Goal: Check status: Check status

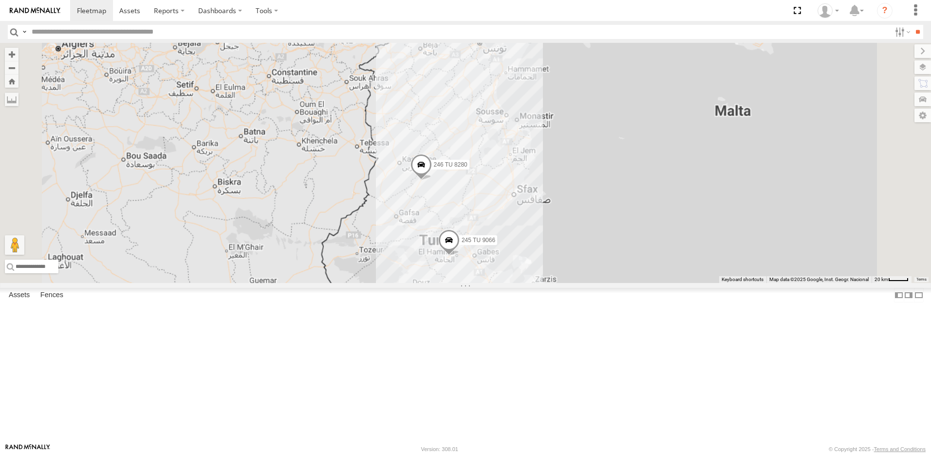
scroll to position [146, 0]
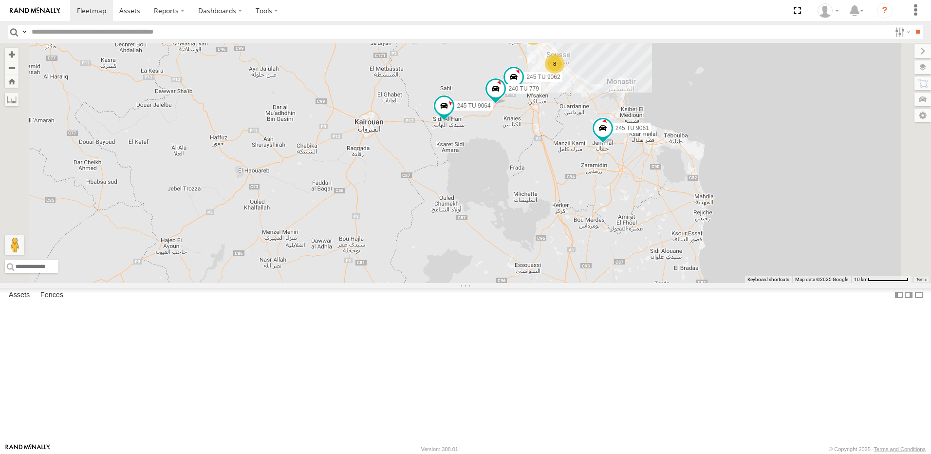
drag, startPoint x: 707, startPoint y: 196, endPoint x: 603, endPoint y: 296, distance: 144.3
click at [603, 283] on div "245 TU 9053 246 TU 8280 231 TU 3162 245 TU 9066 245 TU 4334 245 TU 9061 245 TU …" at bounding box center [465, 163] width 931 height 240
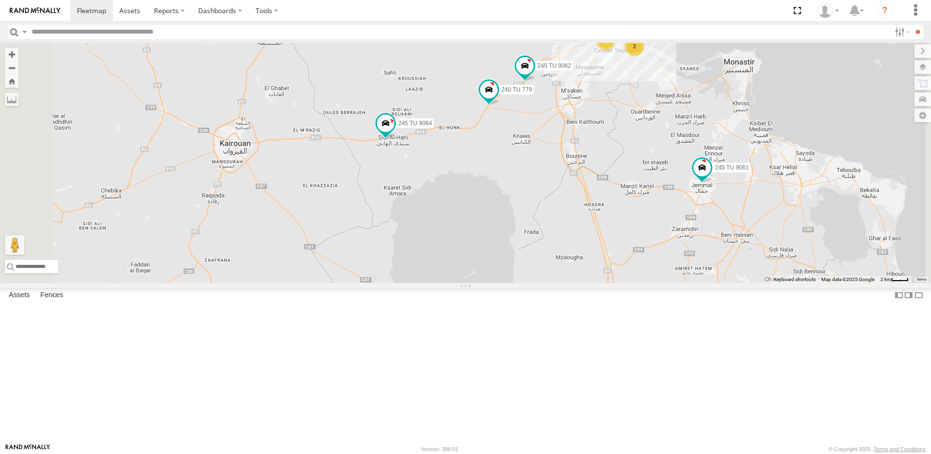
drag, startPoint x: 595, startPoint y: 209, endPoint x: 526, endPoint y: 377, distance: 181.3
click at [526, 283] on div "245 TU 9053 246 TU 8280 231 TU 3162 245 TU 9066 245 TU 4334 245 TU 9061 245 TU …" at bounding box center [465, 163] width 931 height 240
click at [498, 98] on span at bounding box center [489, 90] width 18 height 18
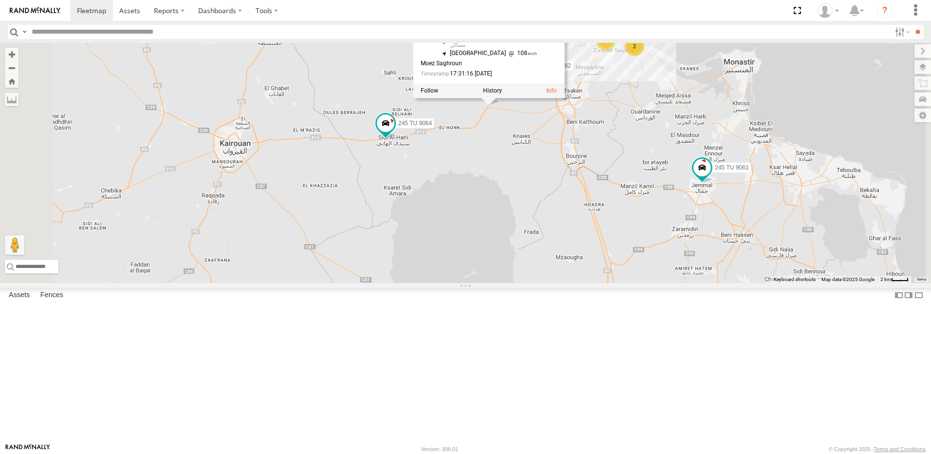
click at [620, 207] on div "245 TU 9053 246 TU 8280 231 TU 3162 245 TU 9066 245 TU 4334 245 TU 9061 245 TU …" at bounding box center [465, 163] width 931 height 240
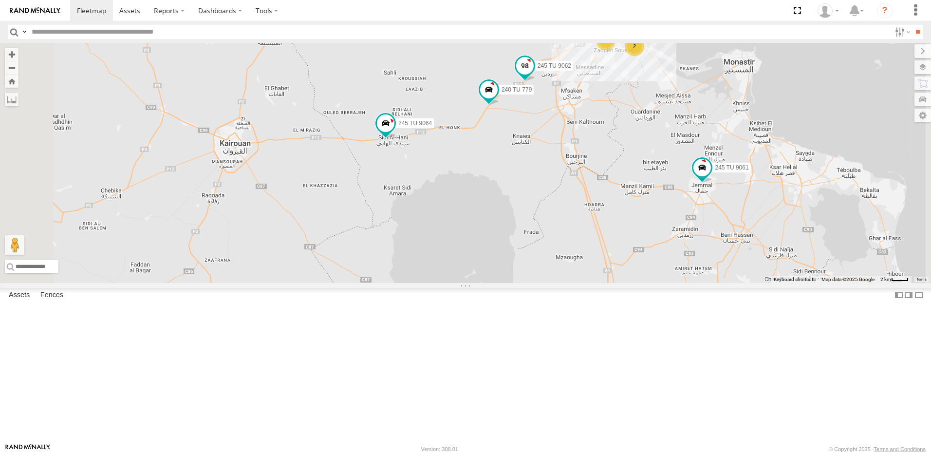
click at [534, 75] on span at bounding box center [525, 66] width 18 height 18
click at [623, 223] on div "245 TU 9053 246 TU 8280 231 TU 3162 245 TU 9066 245 TU 4334 245 TU 9061 245 TU …" at bounding box center [465, 163] width 931 height 240
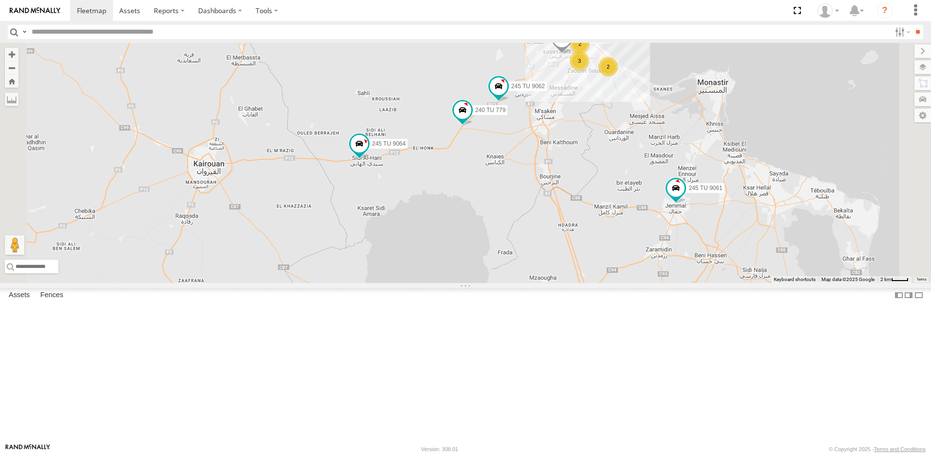
drag, startPoint x: 654, startPoint y: 235, endPoint x: 625, endPoint y: 262, distance: 39.6
click at [625, 262] on div "245 TU 9053 246 TU 8280 231 TU 3162 245 TU 9066 245 TU 4334 245 TU 9061 245 TU …" at bounding box center [465, 163] width 931 height 240
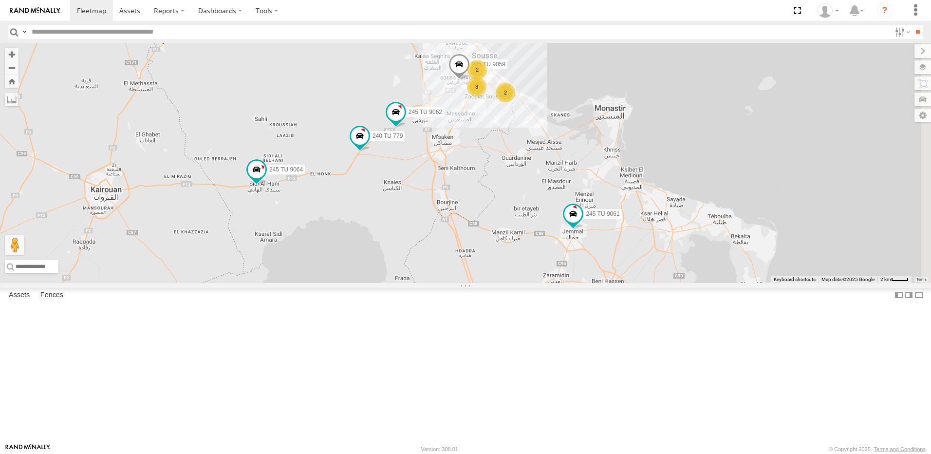
drag, startPoint x: 736, startPoint y: 283, endPoint x: 661, endPoint y: 249, distance: 82.6
click at [661, 251] on div "245 TU 9053 246 TU 8280 231 TU 3162 245 TU 9066 245 TU 4334 245 TU 9061 245 TU …" at bounding box center [465, 163] width 931 height 240
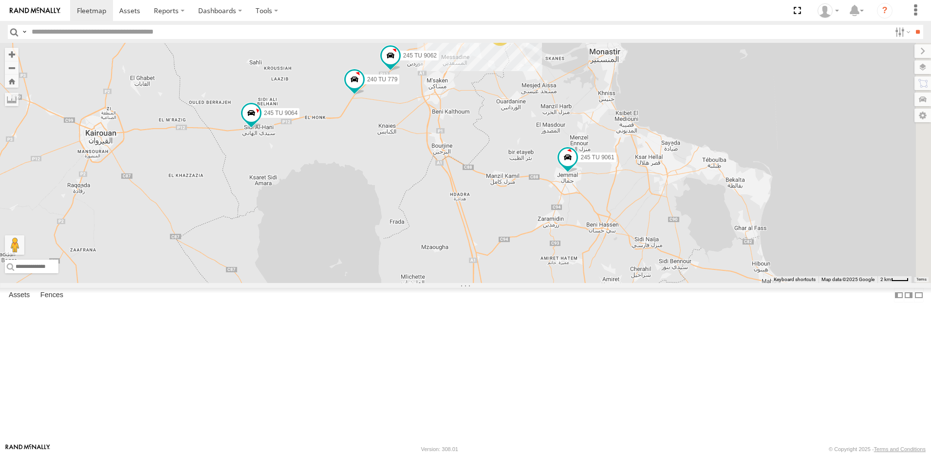
click at [679, 242] on div "245 TU 9053 246 TU 8280 231 TU 3162 245 TU 9066 245 TU 4334 245 TU 9061 245 TU …" at bounding box center [465, 163] width 931 height 240
click at [577, 166] on span at bounding box center [568, 158] width 18 height 18
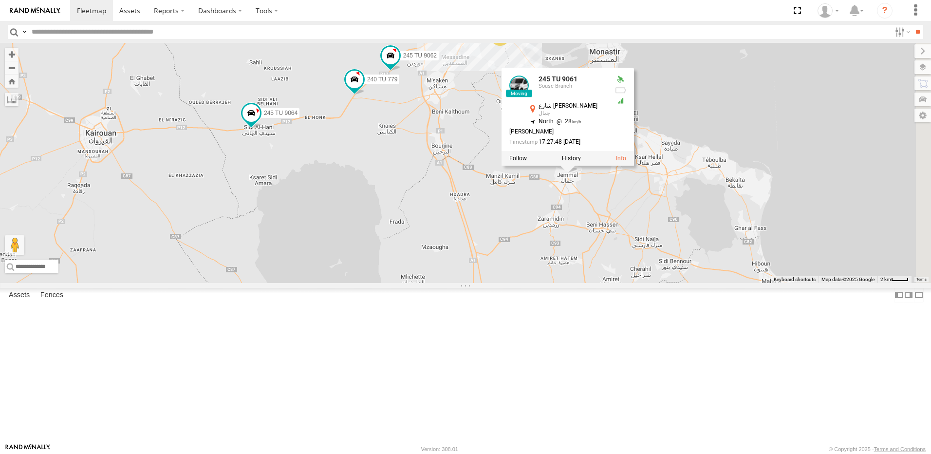
click at [659, 279] on div "245 TU 9053 246 TU 8280 231 TU 3162 245 TU 9066 245 TU 4334 245 TU 9061 245 TU …" at bounding box center [465, 163] width 931 height 240
click at [655, 279] on div "245 TU 9053 246 TU 8280 231 TU 3162 245 TU 9066 245 TU 4334 245 TU 9061 245 TU …" at bounding box center [465, 163] width 931 height 240
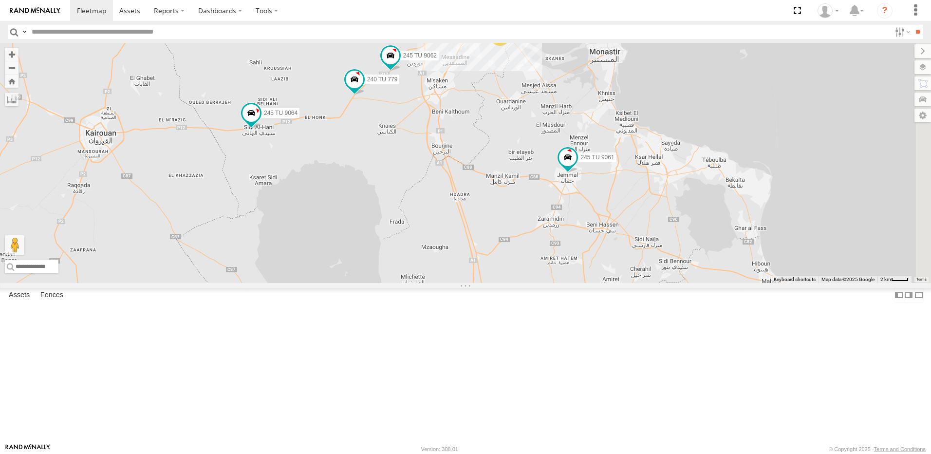
drag, startPoint x: 483, startPoint y: 92, endPoint x: 503, endPoint y: 188, distance: 99.0
click at [503, 188] on div "245 TU 9053 246 TU 8280 231 TU 3162 245 TU 9066 245 TU 4334 245 TU 9061 245 TU …" at bounding box center [465, 163] width 931 height 240
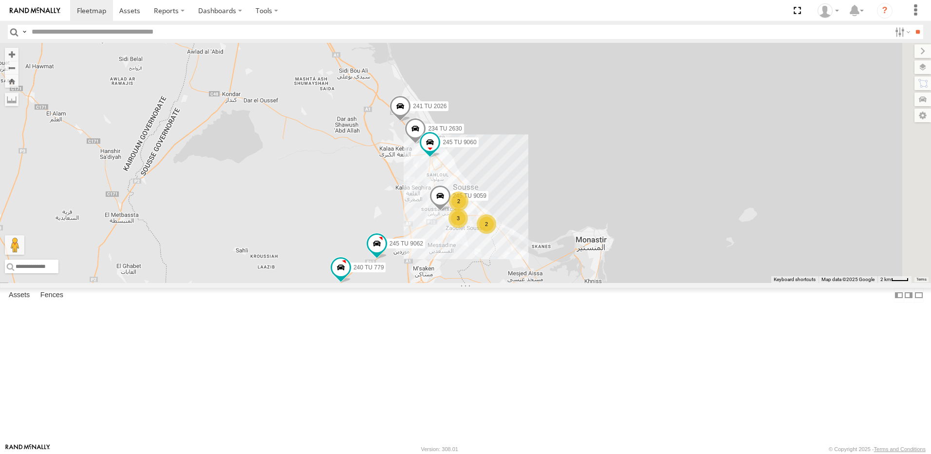
drag, startPoint x: 600, startPoint y: 133, endPoint x: 586, endPoint y: 321, distance: 188.5
click at [586, 283] on div "245 TU 9053 246 TU 8280 231 TU 3162 245 TU 9066 245 TU 4334 245 TU 9061 245 TU …" at bounding box center [465, 163] width 931 height 240
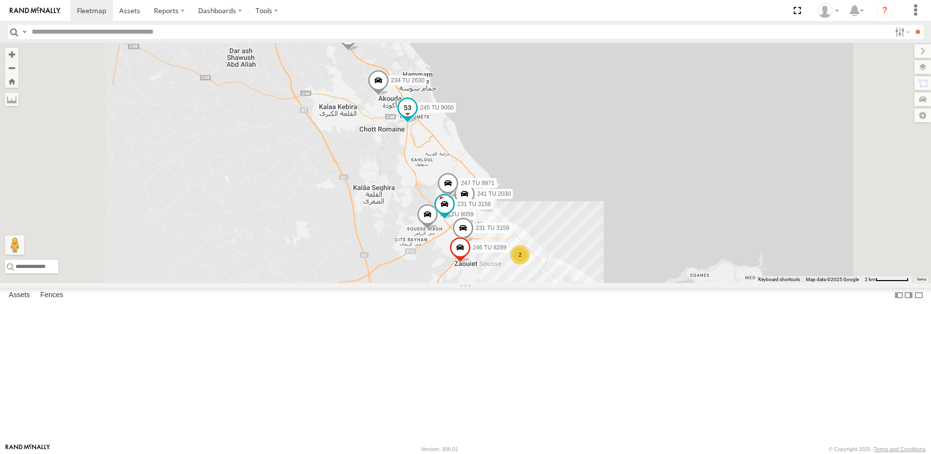
click at [416, 116] on span at bounding box center [408, 108] width 18 height 18
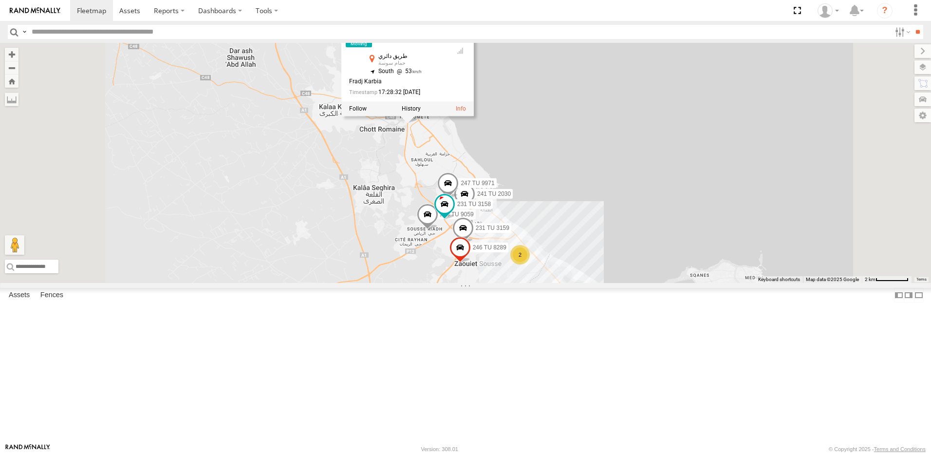
click at [518, 238] on div "245 TU 9053 246 TU 8280 231 TU 3162 245 TU 9066 245 TU 4334 245 TU 9061 245 TU …" at bounding box center [465, 163] width 931 height 240
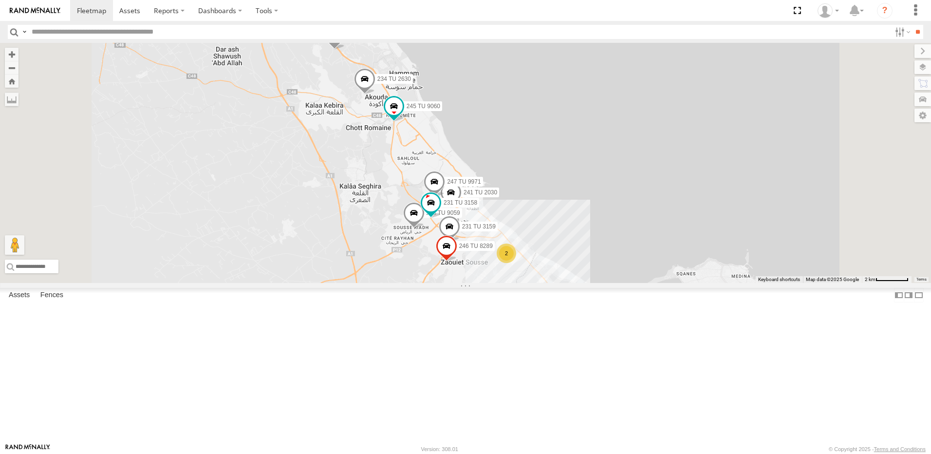
drag, startPoint x: 524, startPoint y: 254, endPoint x: 511, endPoint y: 245, distance: 15.8
click at [508, 263] on div "245 TU 9053 246 TU 8280 231 TU 3162 245 TU 9066 245 TU 4334 245 TU 9061 245 TU …" at bounding box center [465, 163] width 931 height 240
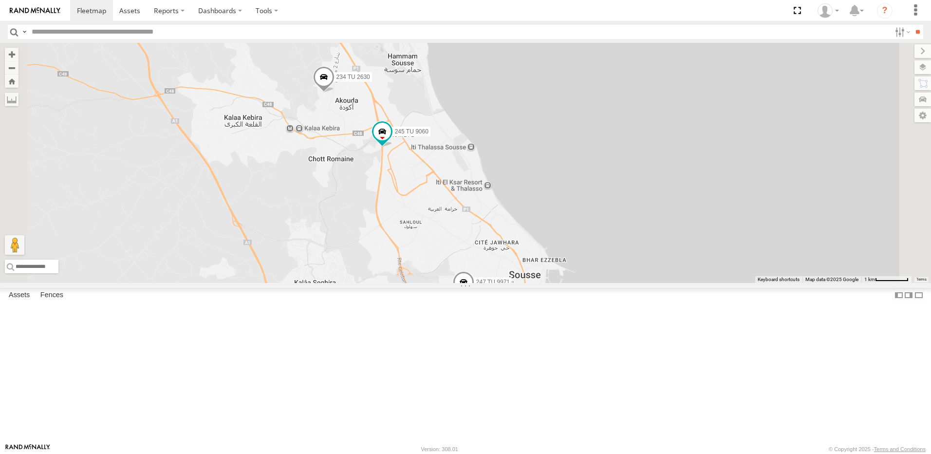
drag, startPoint x: 489, startPoint y: 292, endPoint x: 476, endPoint y: 238, distance: 54.9
click at [477, 240] on div "245 TU 9053 246 TU 8280 231 TU 3162 245 TU 9066 245 TU 4334 245 TU 9061 245 TU …" at bounding box center [465, 163] width 931 height 240
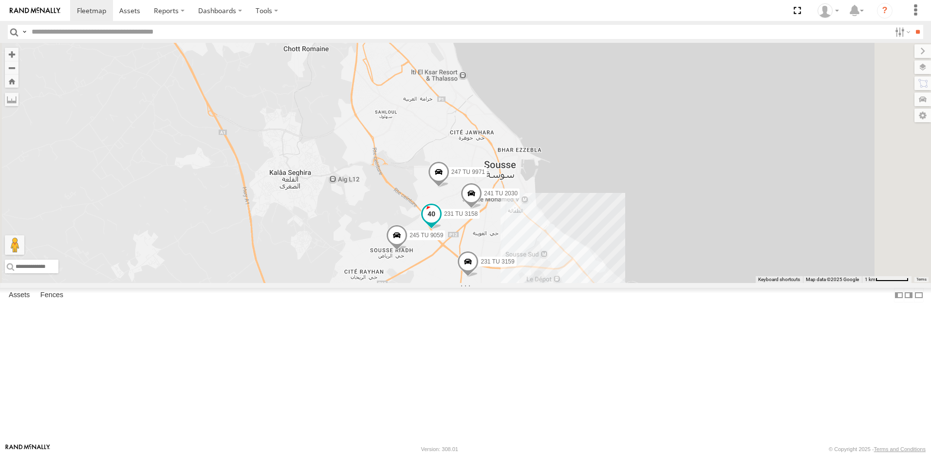
click at [440, 223] on span at bounding box center [432, 214] width 18 height 18
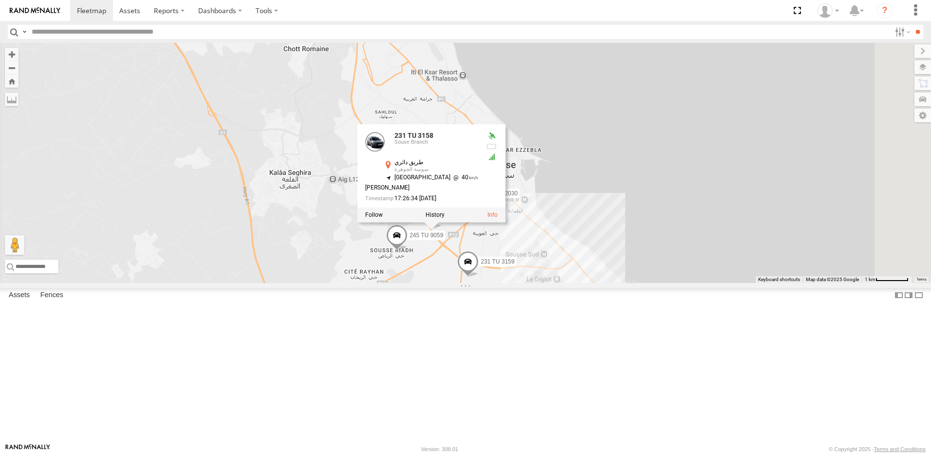
click at [445, 239] on div "245 TU 9053 246 TU 8280 231 TU 3162 245 TU 9066 245 TU 4334 245 TU 9061 245 TU …" at bounding box center [465, 163] width 931 height 240
click at [693, 283] on div "245 TU 9053 246 TU 8280 231 TU 3162 245 TU 9066 245 TU 4334 245 TU 9061 245 TU …" at bounding box center [465, 163] width 931 height 240
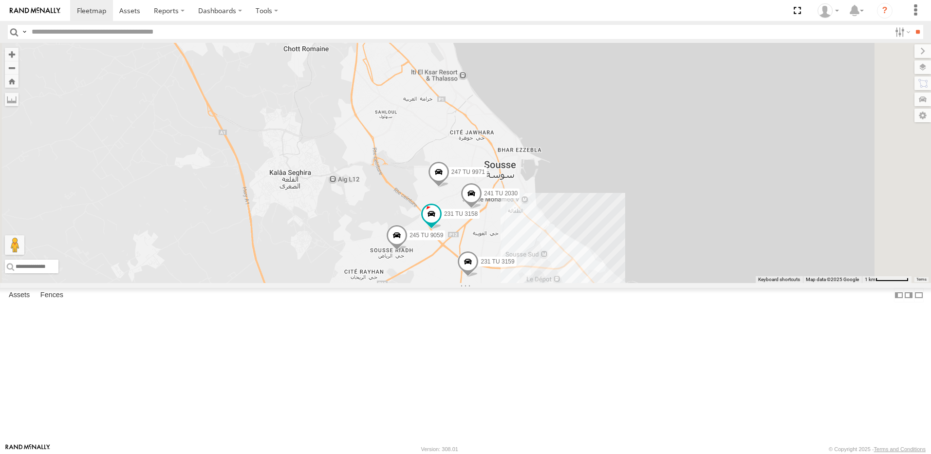
drag, startPoint x: 652, startPoint y: 379, endPoint x: 649, endPoint y: 314, distance: 65.8
click at [649, 283] on div "245 TU 9053 246 TU 8280 231 TU 3162 245 TU 9066 245 TU 4334 245 TU 9061 245 TU …" at bounding box center [465, 163] width 931 height 240
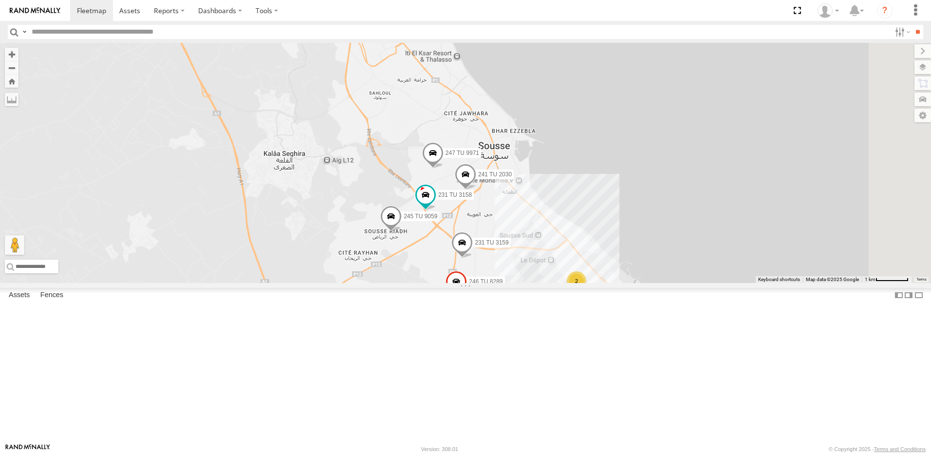
drag, startPoint x: 626, startPoint y: 297, endPoint x: 618, endPoint y: 256, distance: 41.8
click at [618, 257] on div "245 TU 9053 246 TU 8280 231 TU 3162 245 TU 9066 245 TU 4334 245 TU 9061 245 TU …" at bounding box center [465, 163] width 931 height 240
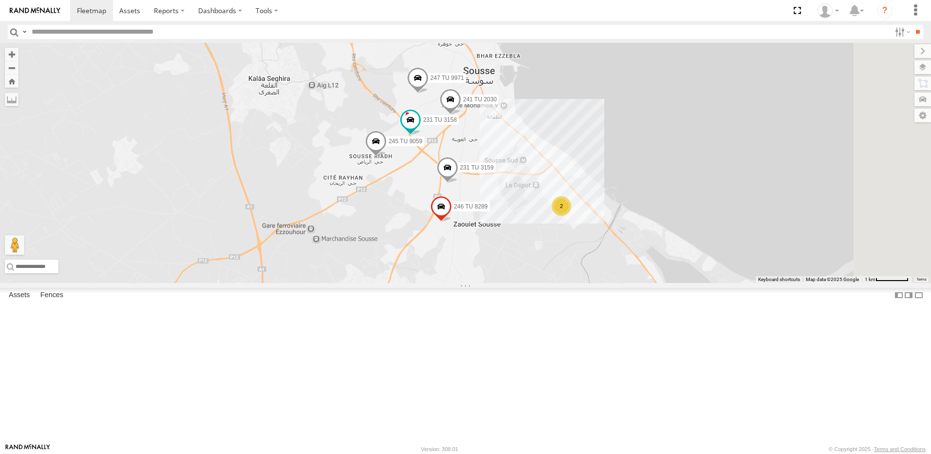
click at [571, 216] on div "2" at bounding box center [561, 205] width 19 height 19
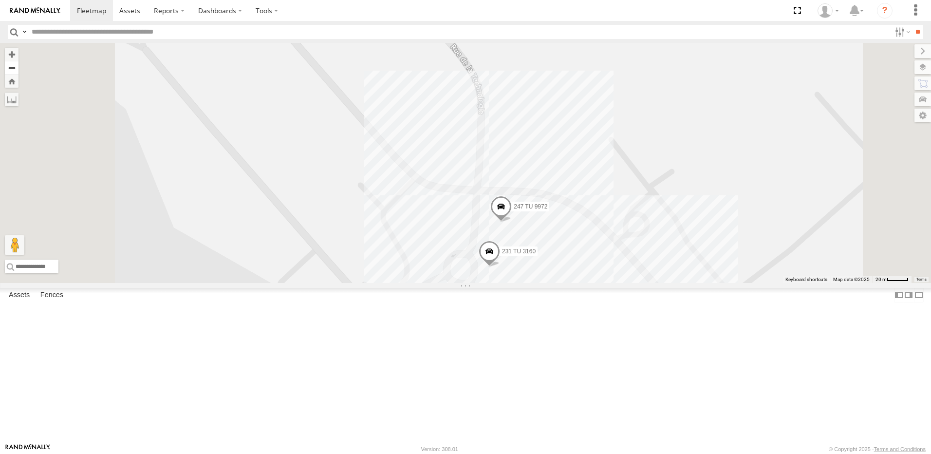
click at [19, 68] on button "Zoom out" at bounding box center [12, 68] width 14 height 14
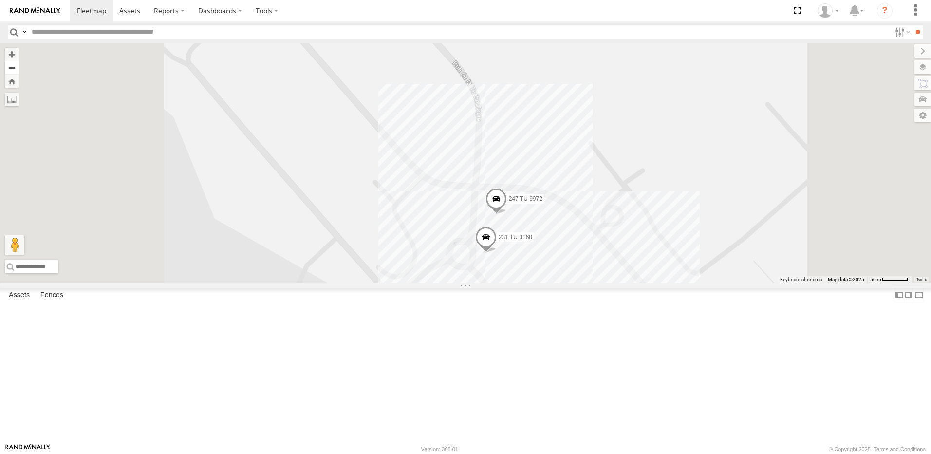
click at [19, 68] on button "Zoom out" at bounding box center [12, 68] width 14 height 14
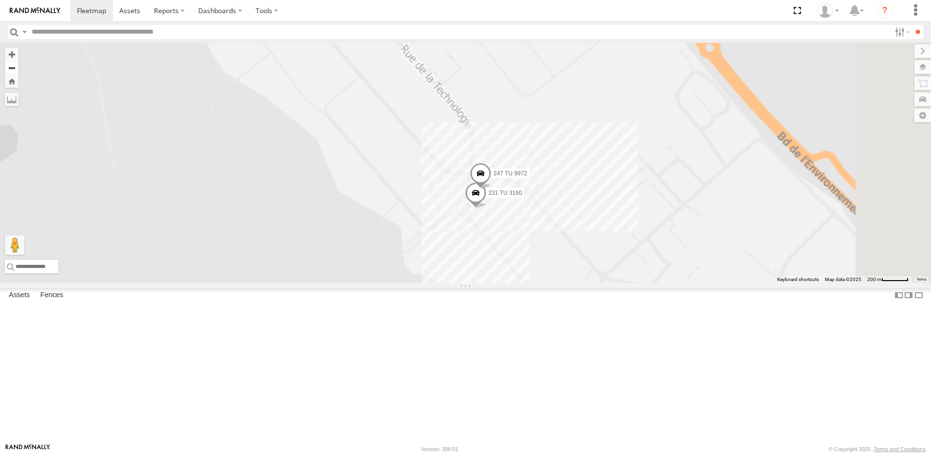
click at [19, 68] on button "Zoom out" at bounding box center [12, 68] width 14 height 14
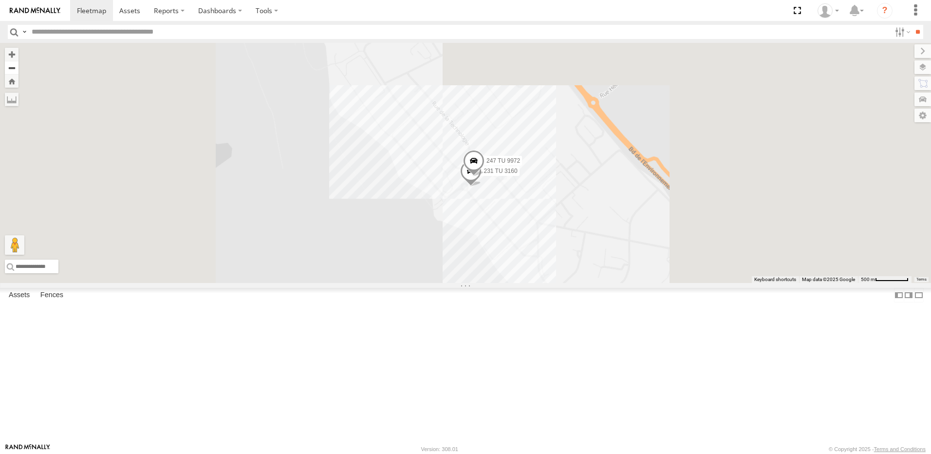
click at [19, 68] on button "Zoom out" at bounding box center [12, 68] width 14 height 14
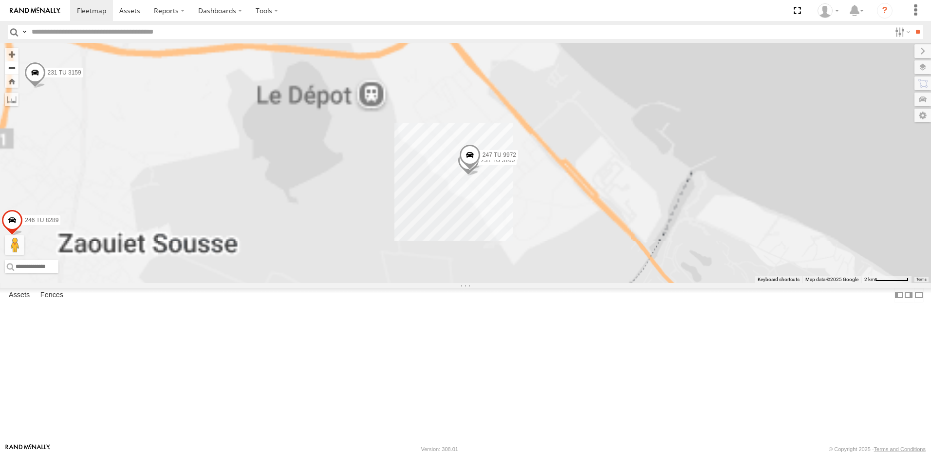
click at [19, 68] on button "Zoom out" at bounding box center [12, 68] width 14 height 14
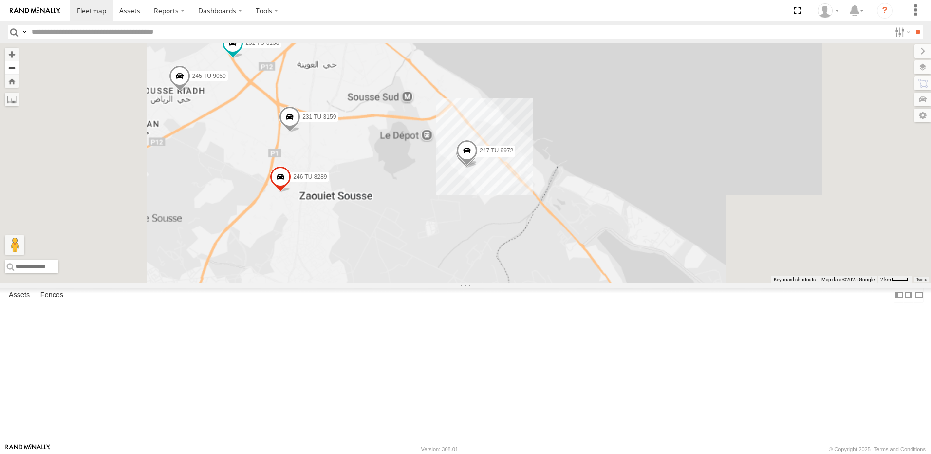
click at [19, 68] on button "Zoom out" at bounding box center [12, 68] width 14 height 14
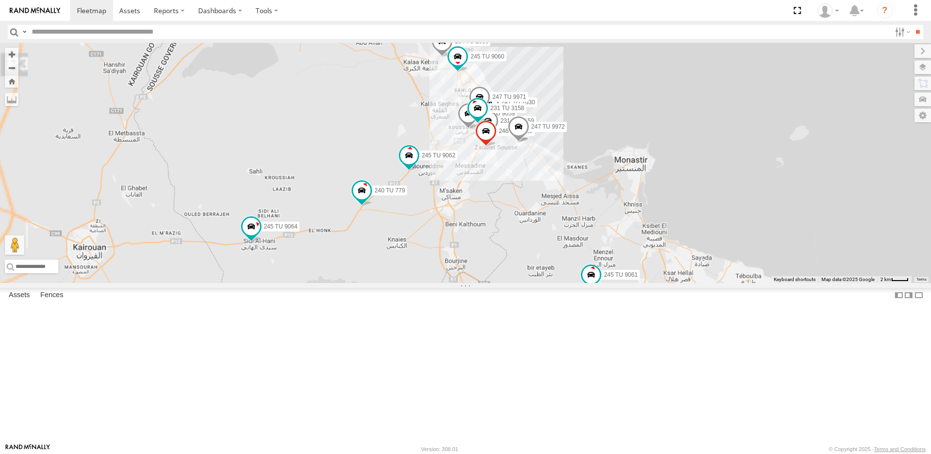
drag, startPoint x: 391, startPoint y: 287, endPoint x: 430, endPoint y: 267, distance: 43.6
click at [430, 267] on div "245 TU 9053 246 TU 8280 231 TU 3162 245 TU 9066 245 TU 4334 245 TU 9061 245 TU …" at bounding box center [465, 163] width 931 height 240
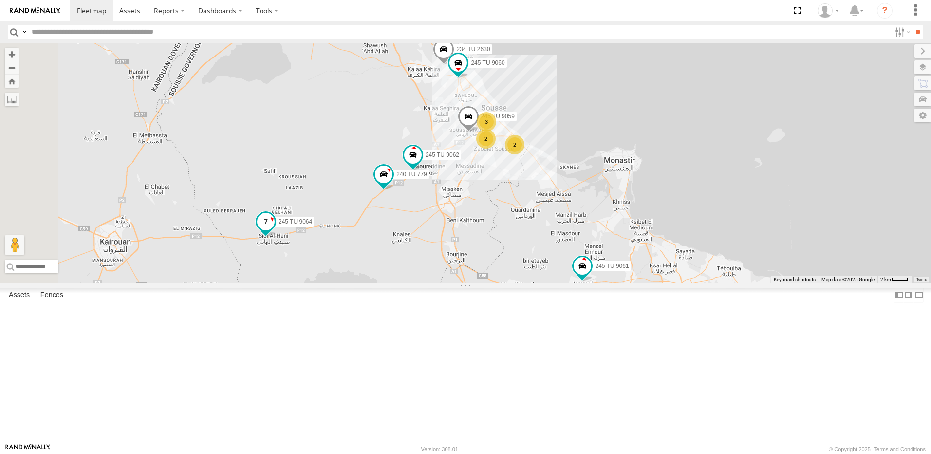
click at [277, 237] on span at bounding box center [265, 223] width 21 height 26
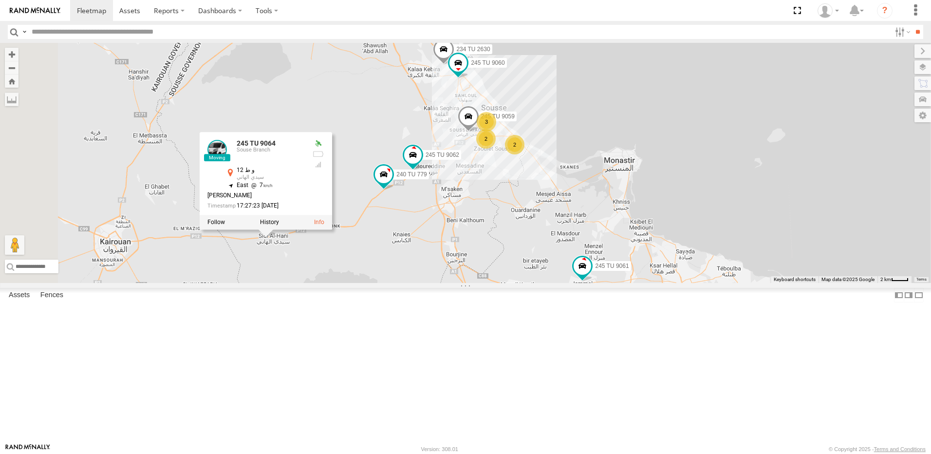
click at [551, 283] on div "245 TU 9053 246 TU 8280 231 TU 3162 245 TU 9066 245 TU 4334 245 TU 9061 245 TU …" at bounding box center [465, 163] width 931 height 240
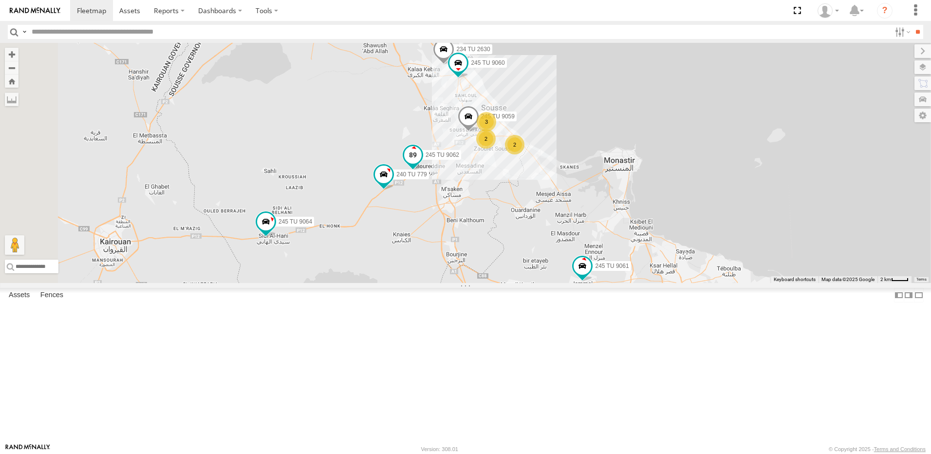
click at [422, 164] on span at bounding box center [413, 155] width 18 height 18
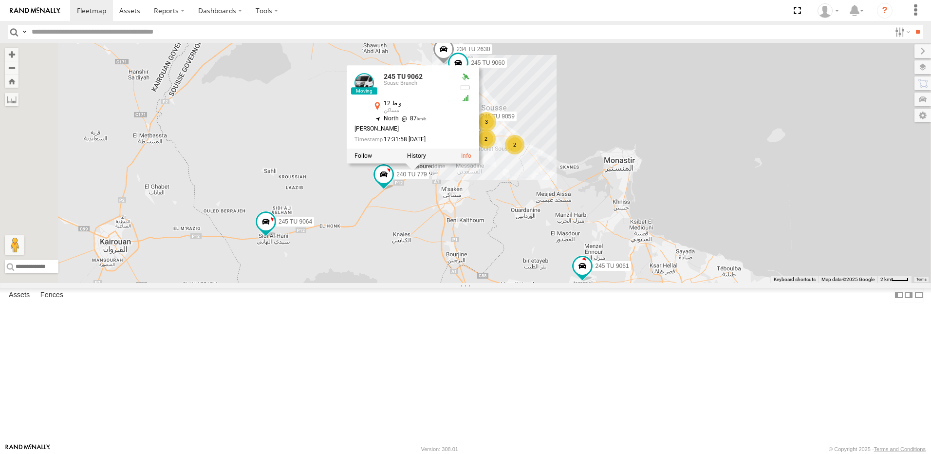
click at [535, 281] on div "245 TU 9053 246 TU 8280 231 TU 3162 245 TU 9066 245 TU 4334 245 TU 9061 245 TU …" at bounding box center [465, 163] width 931 height 240
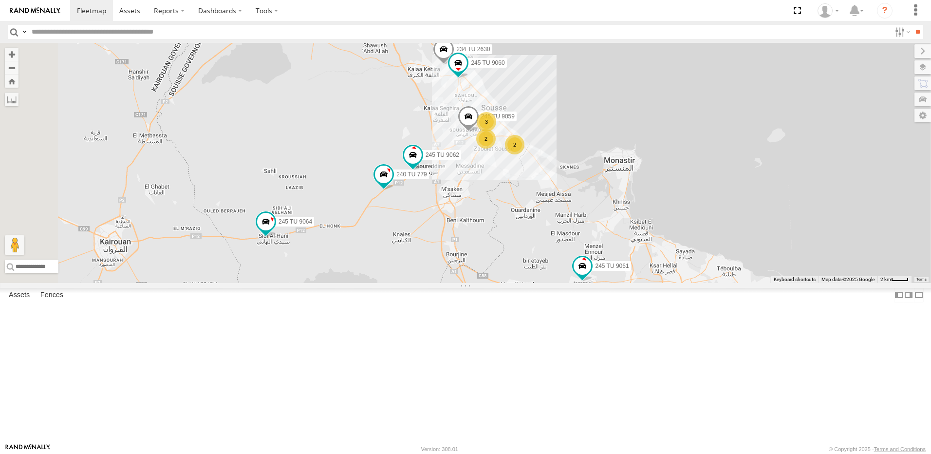
click at [480, 100] on div "245 TU 9053 246 TU 8280 231 TU 3162 245 TU 9066 245 TU 4334 245 TU 9061 245 TU …" at bounding box center [465, 163] width 931 height 240
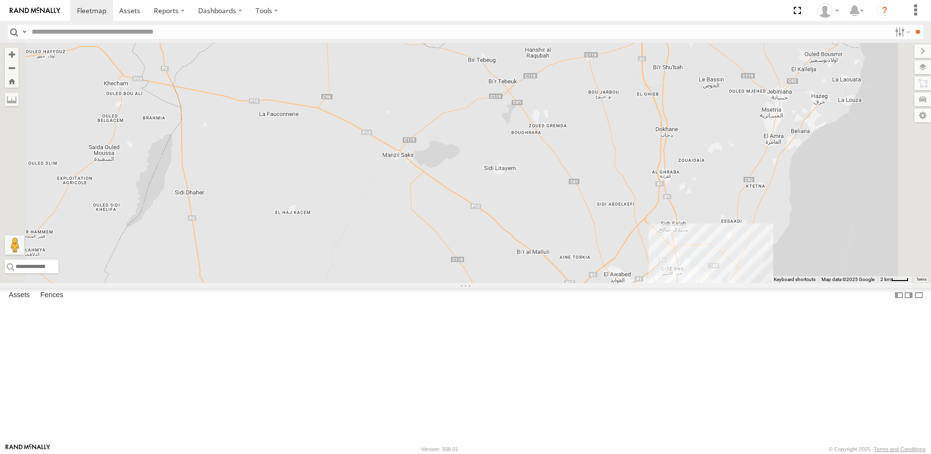
click at [484, 283] on div "245 TU 9053 246 TU 8280 231 TU 3162 245 TU 9066 245 TU 4334 245 TU 9061 245 TU …" at bounding box center [465, 163] width 931 height 240
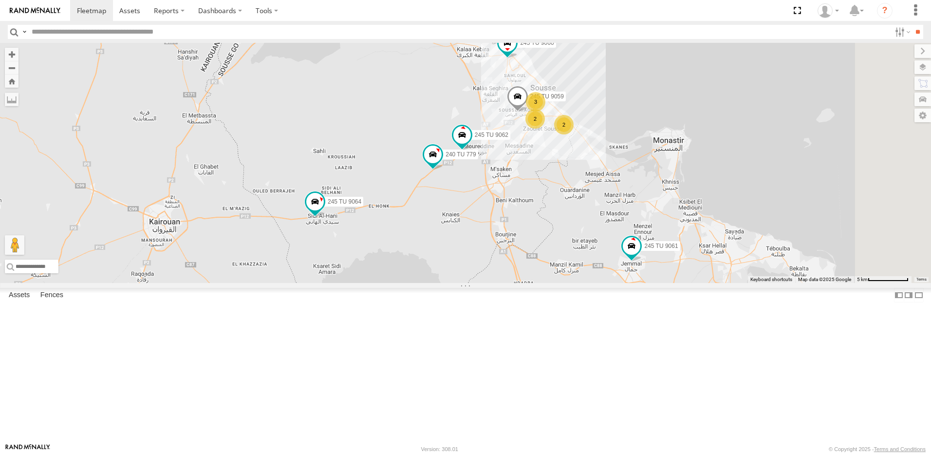
drag, startPoint x: 471, startPoint y: 299, endPoint x: 471, endPoint y: 355, distance: 55.5
click at [471, 283] on div "245 TU 9053 246 TU 8280 231 TU 3162 245 TU 9066 245 TU 4334 245 TU 9061 245 TU …" at bounding box center [465, 163] width 931 height 240
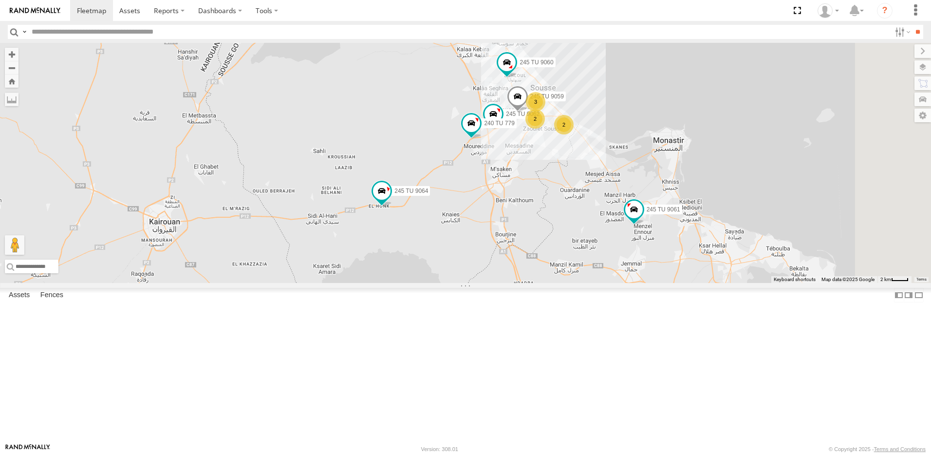
scroll to position [0, 0]
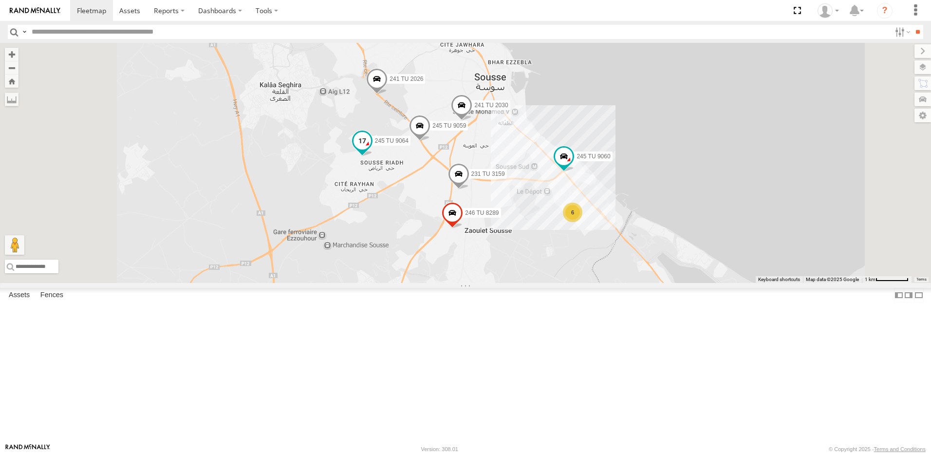
click at [371, 150] on span at bounding box center [363, 141] width 18 height 18
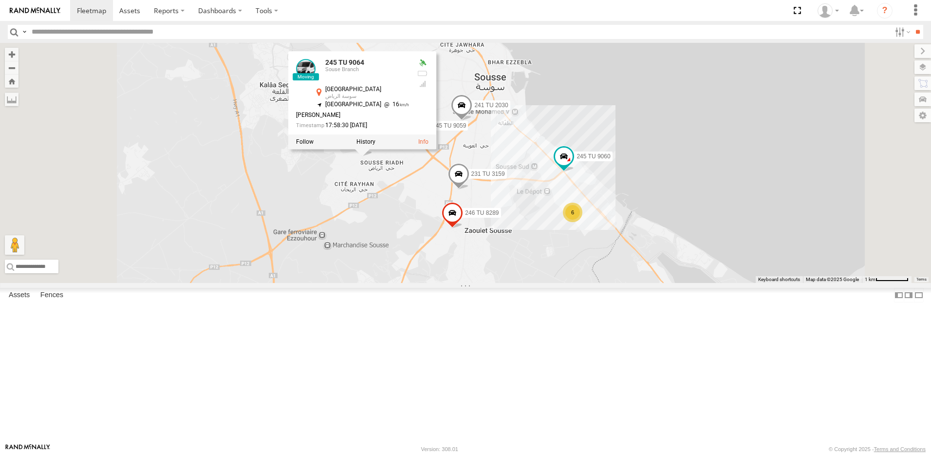
click at [516, 264] on div "241 TU 2026 245 TU 9064 241 TU 2030 231 TU 3159 6 245 TU 9060 246 TU 8289 245 T…" at bounding box center [465, 163] width 931 height 240
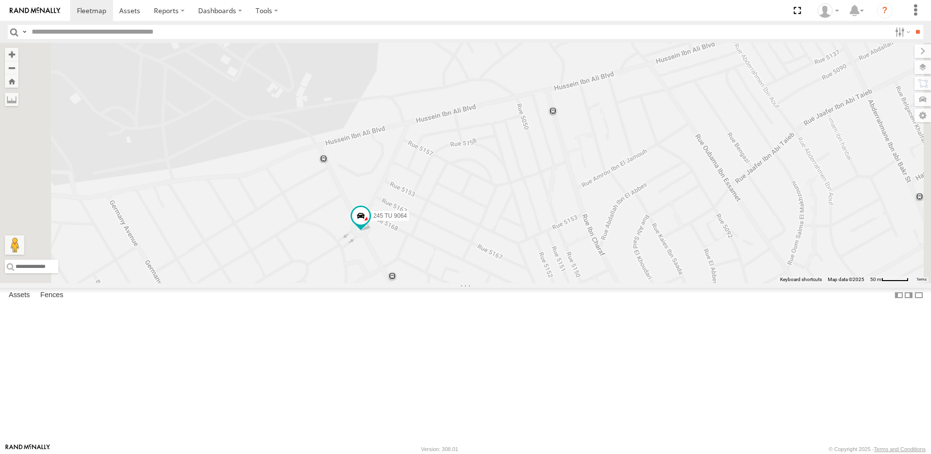
drag, startPoint x: 487, startPoint y: 321, endPoint x: 483, endPoint y: 284, distance: 37.7
click at [483, 283] on div "241 TU 2026 245 TU 9064 241 TU 2030 231 TU 3159 245 TU 9060 246 TU 8289 245 TU …" at bounding box center [465, 163] width 931 height 240
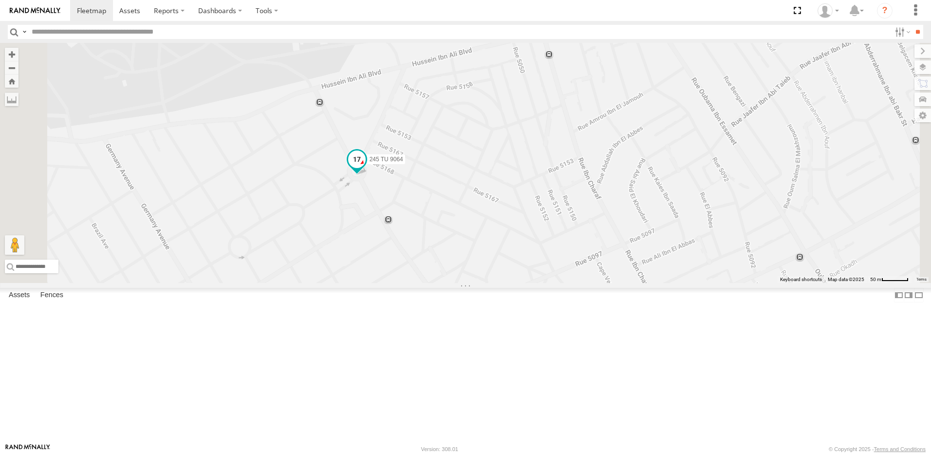
click at [366, 168] on span at bounding box center [357, 160] width 18 height 18
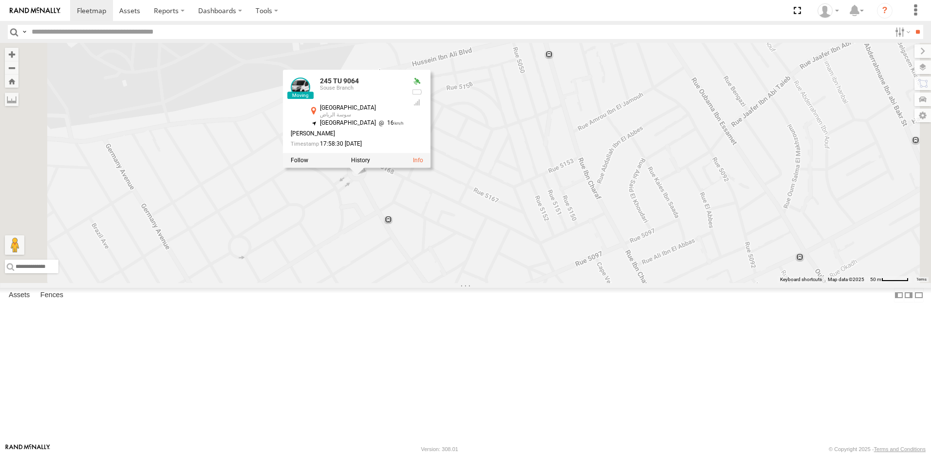
click at [478, 283] on div "241 TU 2026 245 TU 9064 241 TU 2030 231 TU 3159 245 TU 9060 246 TU 8289 245 TU …" at bounding box center [465, 163] width 931 height 240
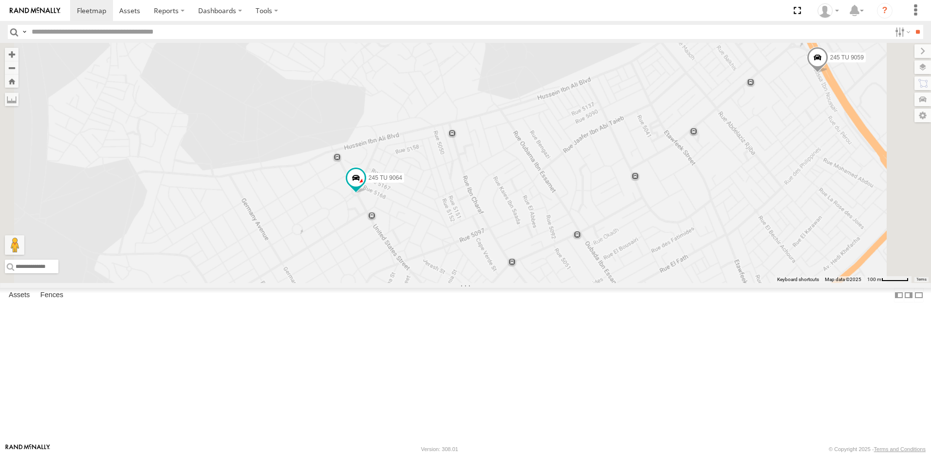
drag, startPoint x: 530, startPoint y: 352, endPoint x: 496, endPoint y: 251, distance: 107.1
click at [496, 251] on div "241 TU 2026 245 TU 9064 241 TU 2030 231 TU 3159 245 TU 9060 246 TU 8289 245 TU …" at bounding box center [465, 163] width 931 height 240
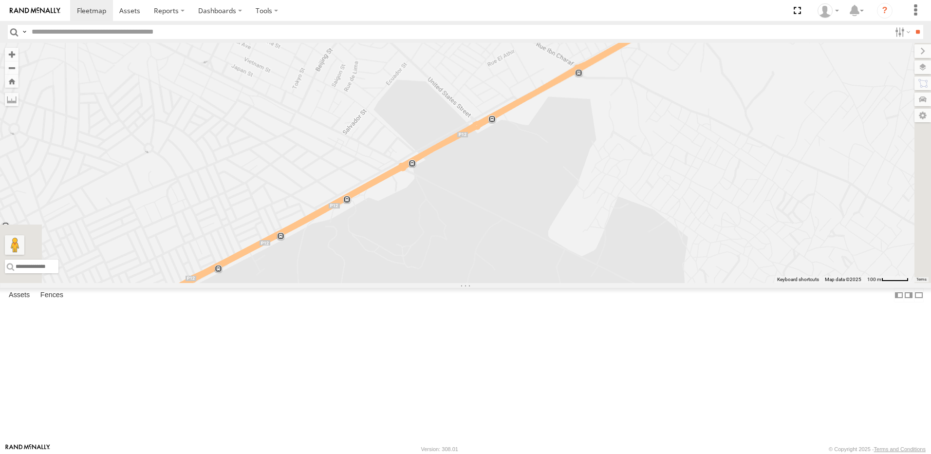
drag, startPoint x: 558, startPoint y: 248, endPoint x: 487, endPoint y: 255, distance: 71.0
click at [503, 252] on div "241 TU 2026 245 TU 9064 241 TU 2030 231 TU 3159 245 TU 9060 246 TU 8289 245 TU …" at bounding box center [465, 163] width 931 height 240
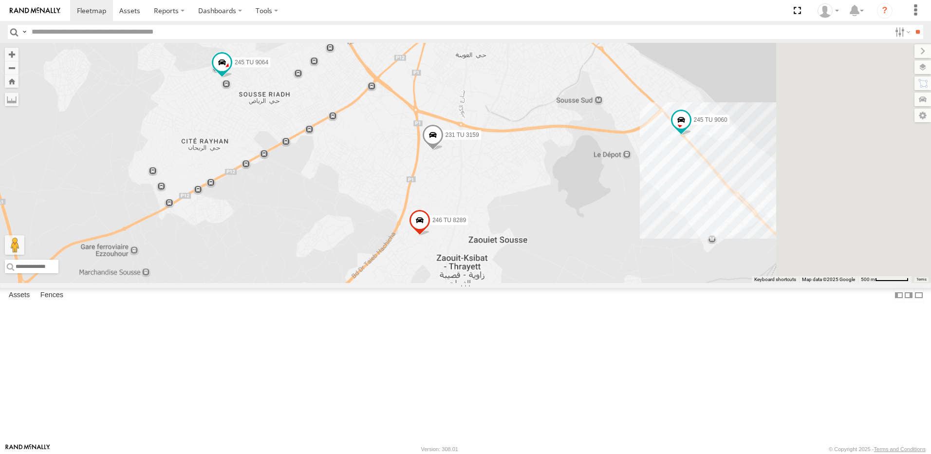
click at [559, 243] on div "241 TU 2026 245 TU 9064 241 TU 2030 231 TU 3159 245 TU 9060 246 TU 8289 245 TU …" at bounding box center [465, 163] width 931 height 240
